Goal: Information Seeking & Learning: Learn about a topic

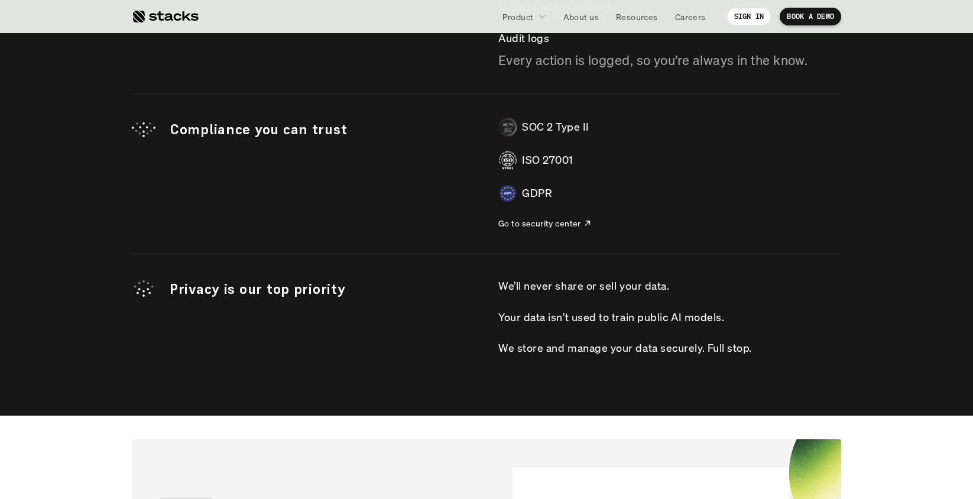
scroll to position [3303, 0]
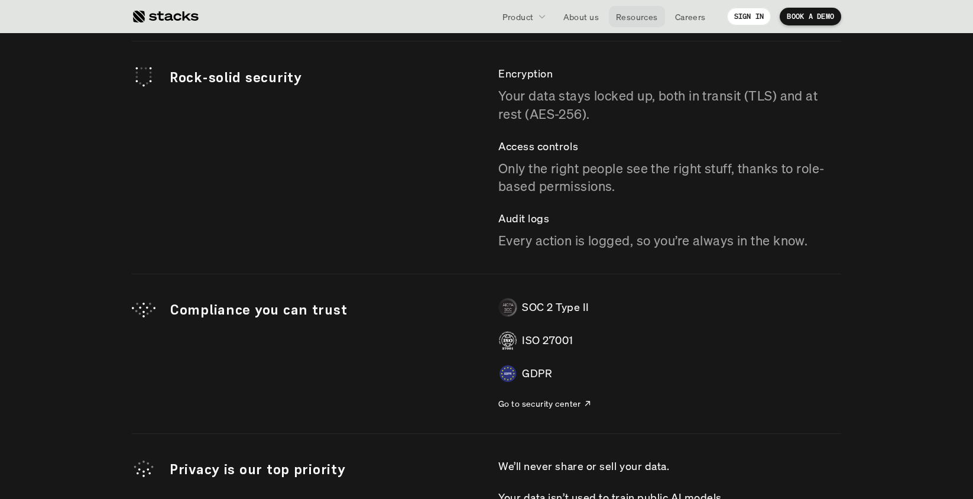
click at [633, 14] on p "Resources" at bounding box center [637, 17] width 42 height 12
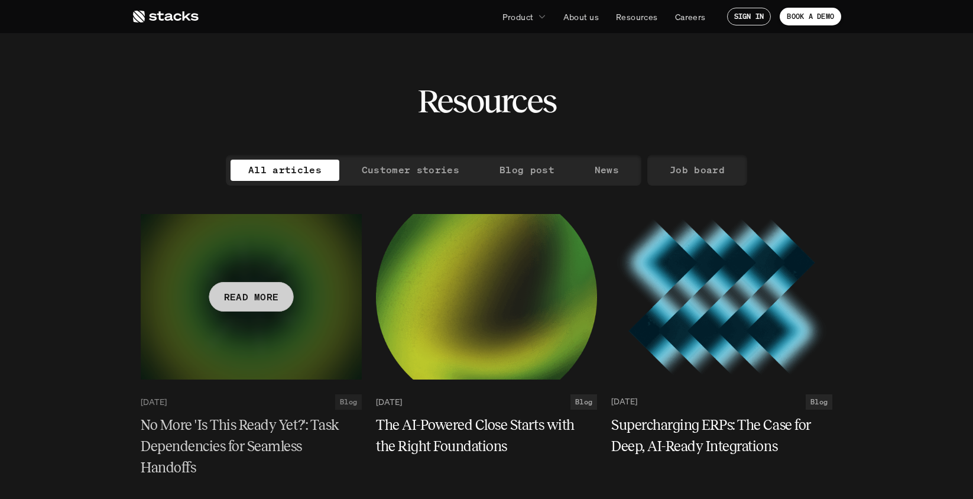
click at [229, 444] on h5 "No More 'Is This Ready Yet?': Task Dependencies for Seamless Handoffs" at bounding box center [244, 446] width 207 height 64
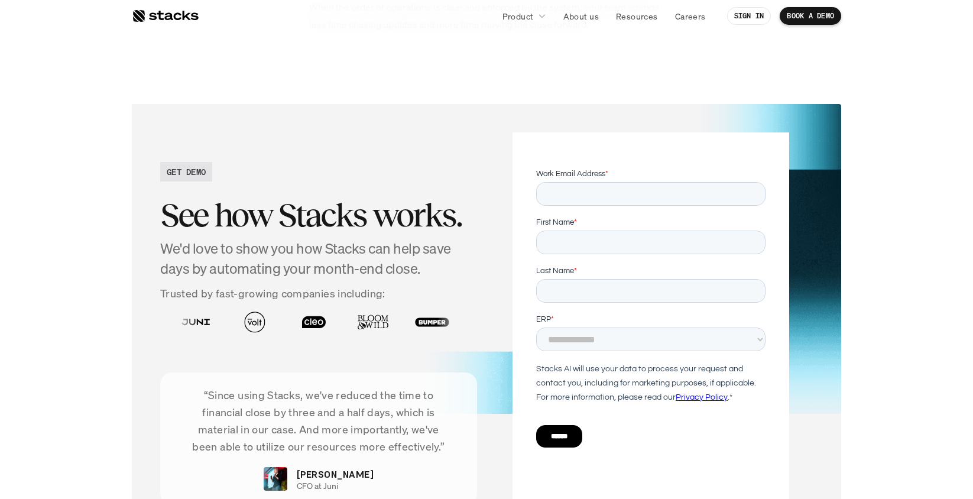
scroll to position [2315, 0]
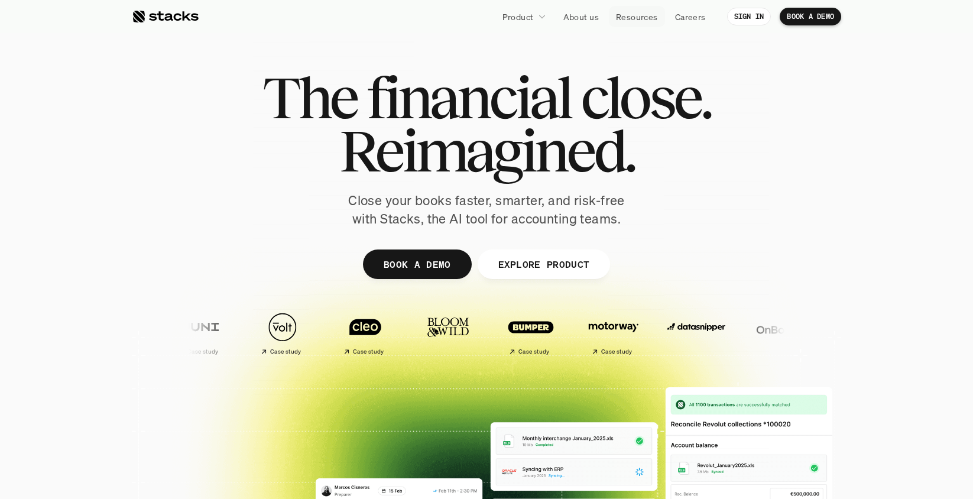
click at [644, 15] on p "Resources" at bounding box center [637, 17] width 42 height 12
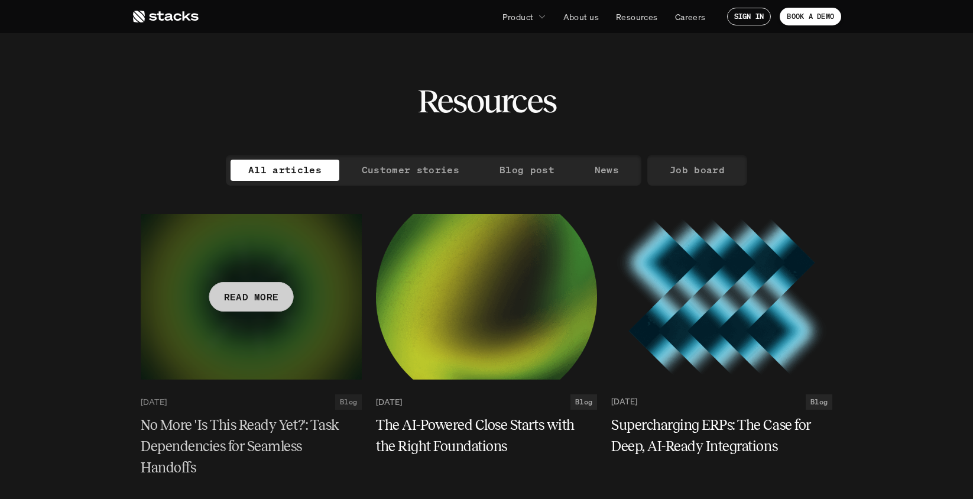
click at [240, 332] on div at bounding box center [251, 296] width 221 height 165
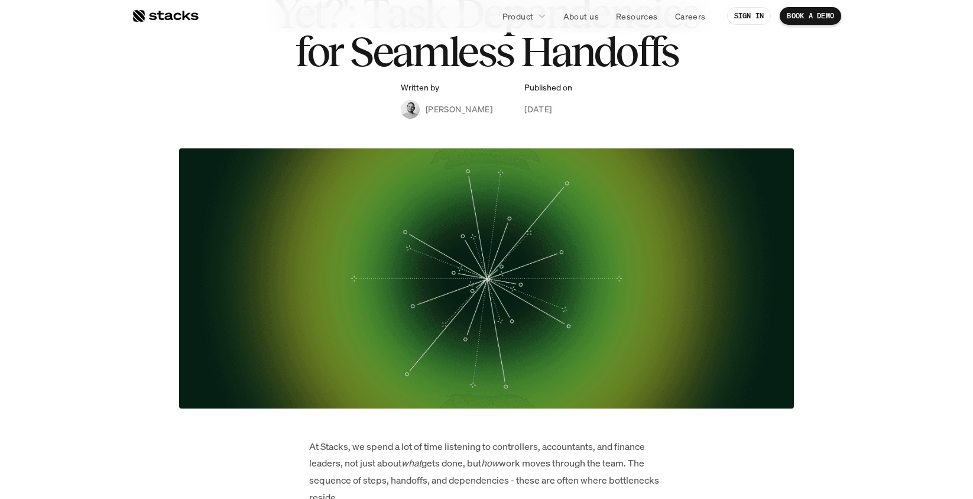
scroll to position [170, 0]
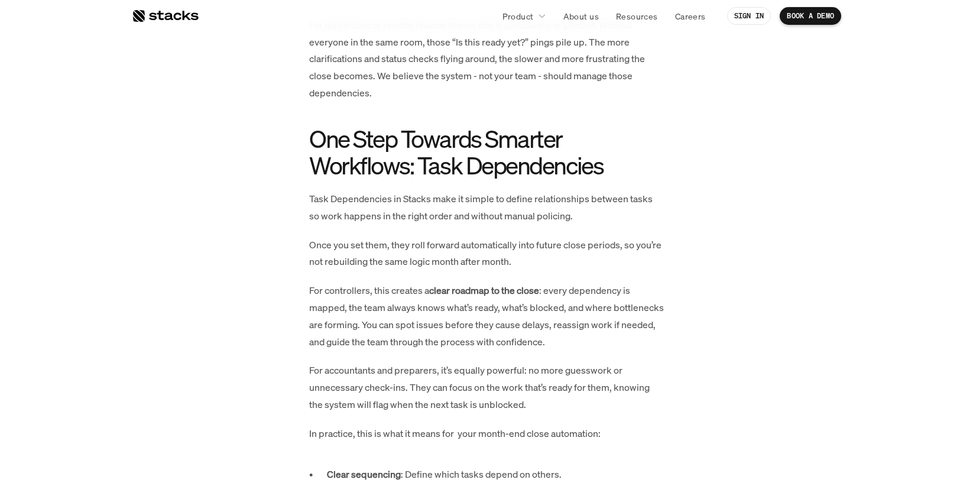
scroll to position [744, 0]
